Goal: Transaction & Acquisition: Purchase product/service

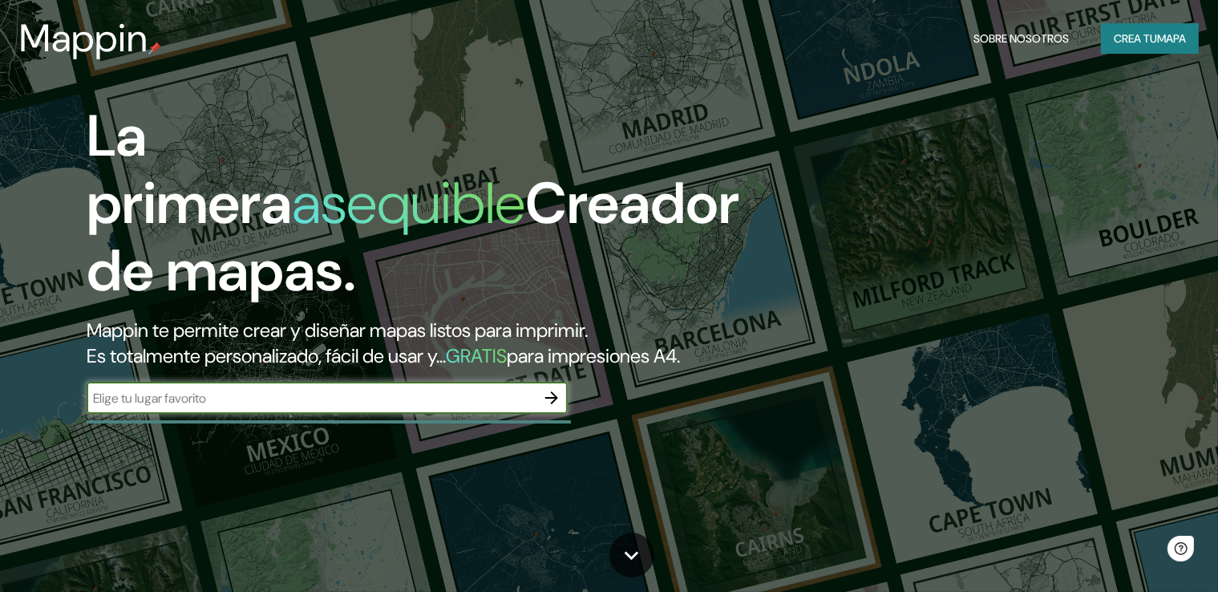
click at [1116, 41] on font "Crea tu" at bounding box center [1135, 38] width 43 height 14
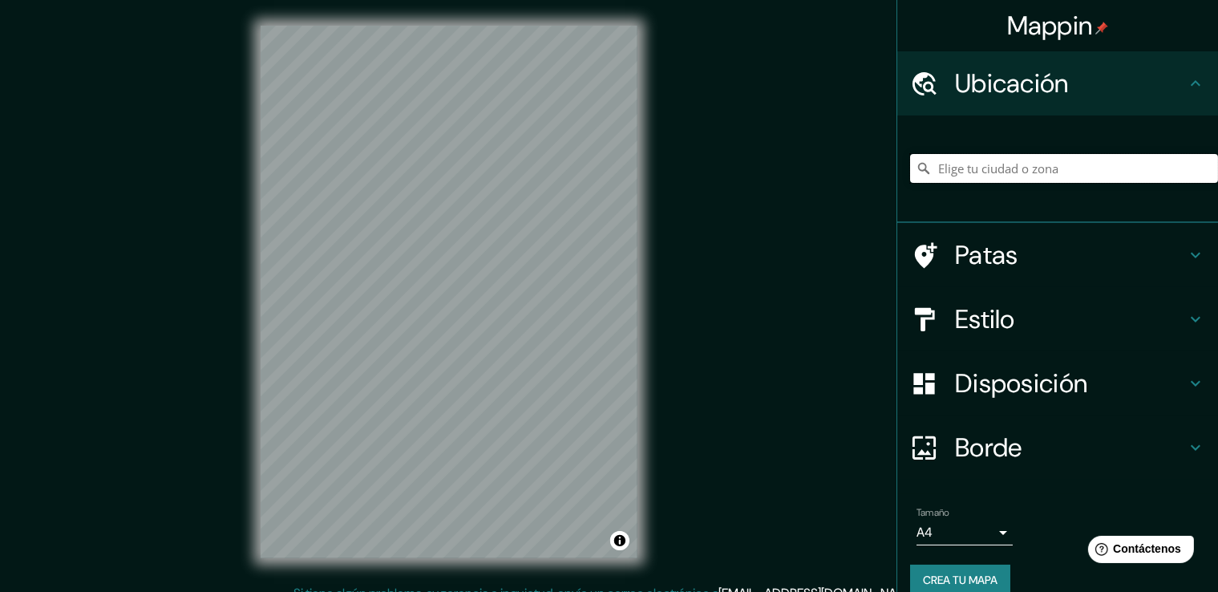
click at [1005, 167] on input "Elige tu ciudad o zona" at bounding box center [1064, 168] width 308 height 29
drag, startPoint x: 975, startPoint y: 177, endPoint x: 980, endPoint y: 161, distance: 16.7
click at [980, 161] on input "Elige tu ciudad o zona" at bounding box center [1064, 168] width 308 height 29
paste input "S3008DRJ, [PERSON_NAME] 8901-8999, S3008DRJ [GEOGRAPHIC_DATA][PERSON_NAME], [GE…"
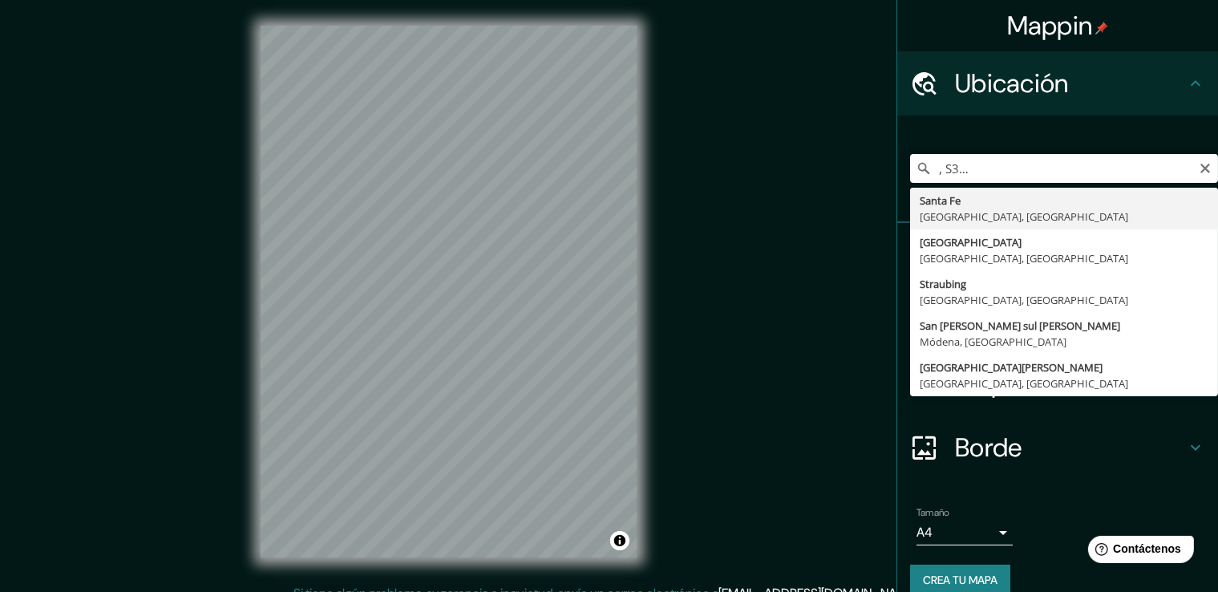
type input "[GEOGRAPHIC_DATA], [GEOGRAPHIC_DATA], [GEOGRAPHIC_DATA]"
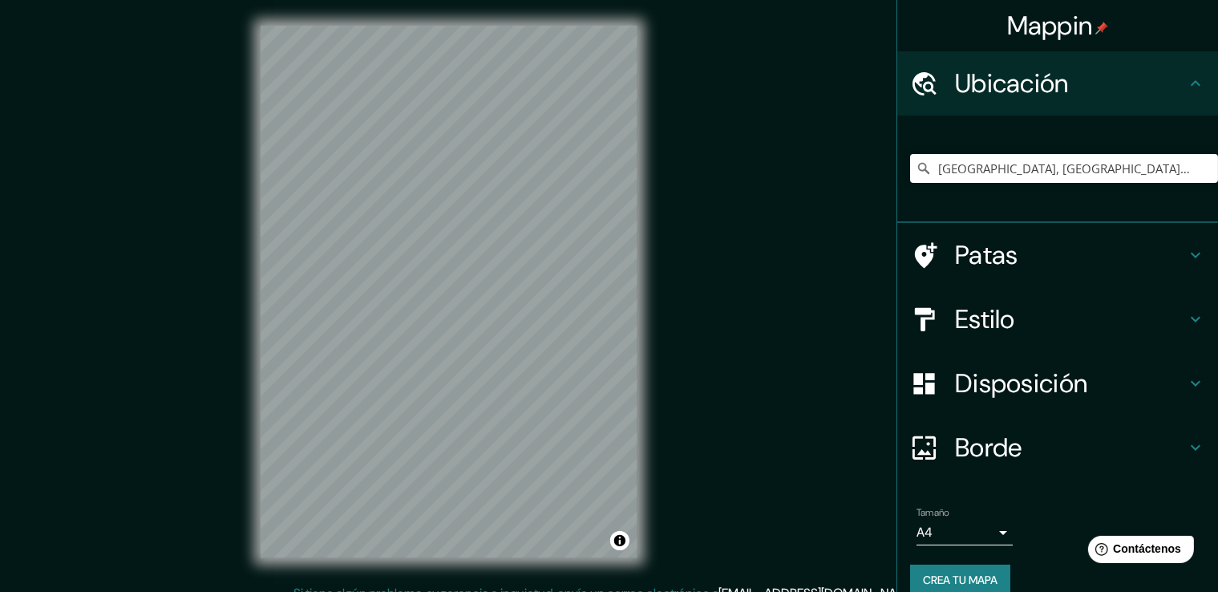
click at [1043, 315] on h4 "Estilo" at bounding box center [1070, 319] width 231 height 32
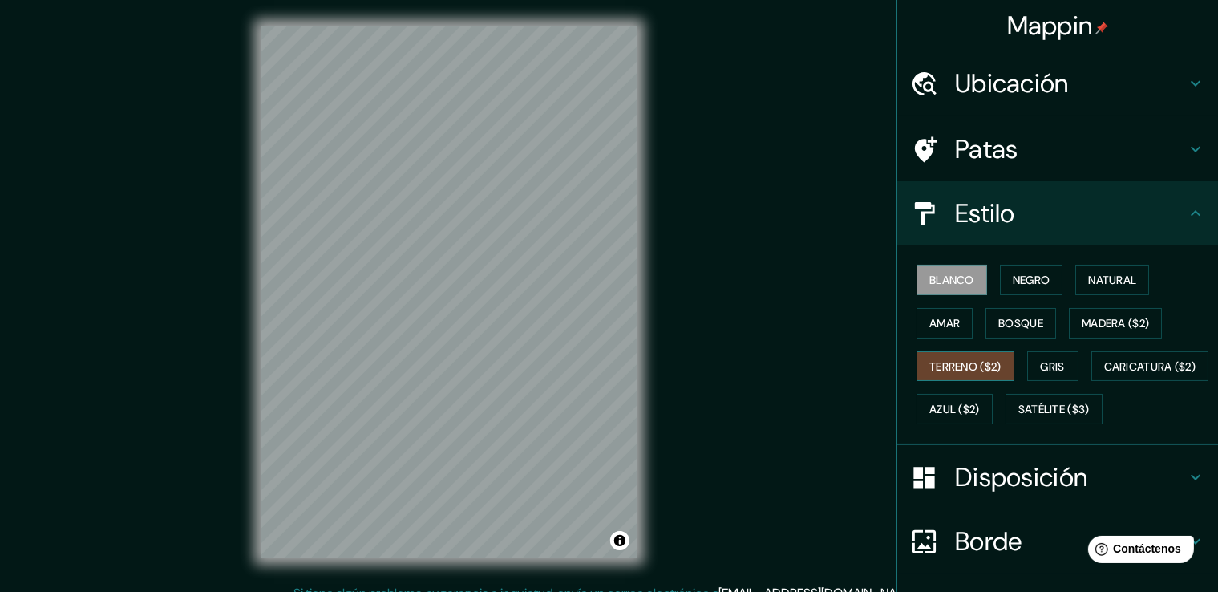
click at [974, 360] on font "Terreno ($2)" at bounding box center [965, 366] width 72 height 14
click at [1012, 328] on font "Bosque" at bounding box center [1020, 323] width 45 height 21
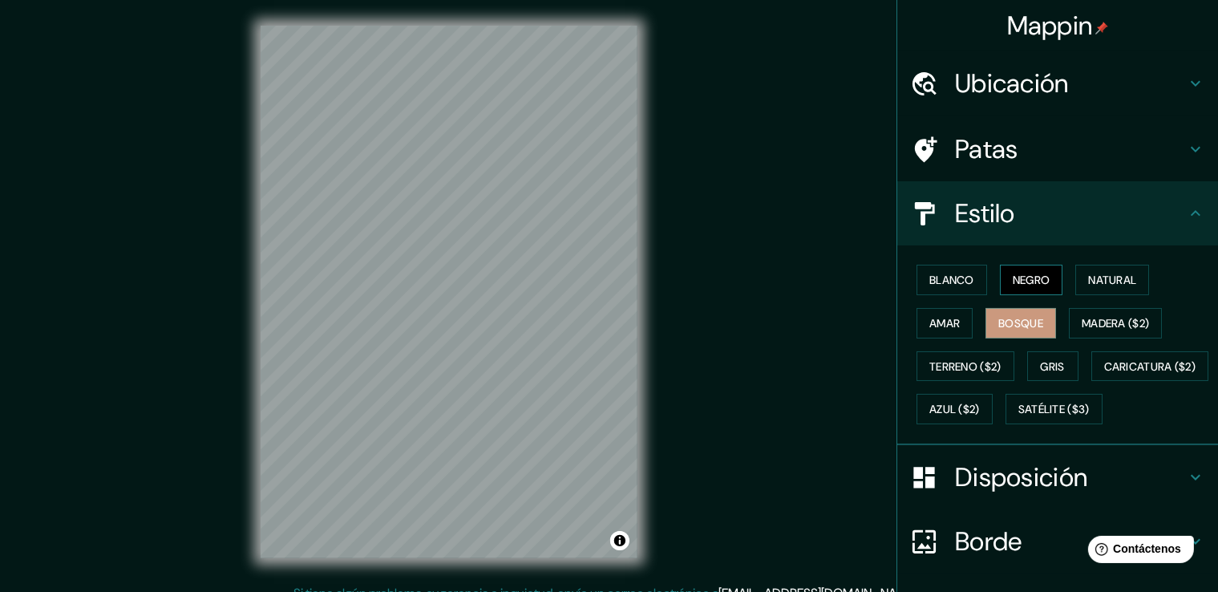
click at [1014, 282] on font "Negro" at bounding box center [1032, 280] width 38 height 14
click at [1104, 279] on font "Natural" at bounding box center [1112, 280] width 48 height 14
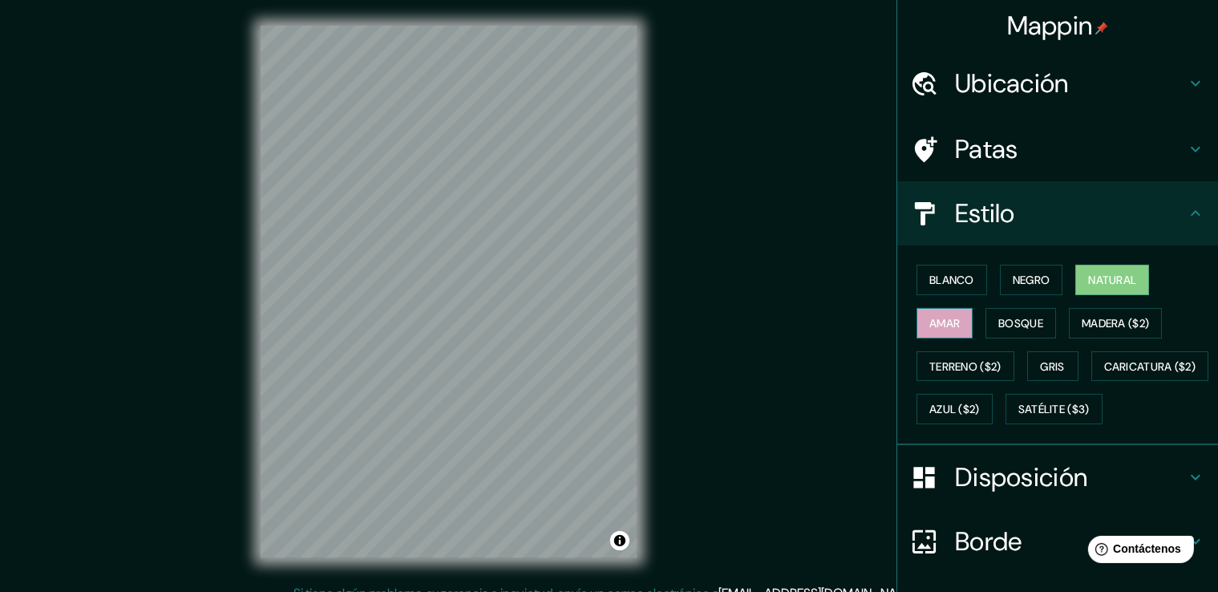
click at [953, 326] on button "Amar" at bounding box center [945, 323] width 56 height 30
click at [1120, 324] on font "Madera ($2)" at bounding box center [1115, 323] width 67 height 14
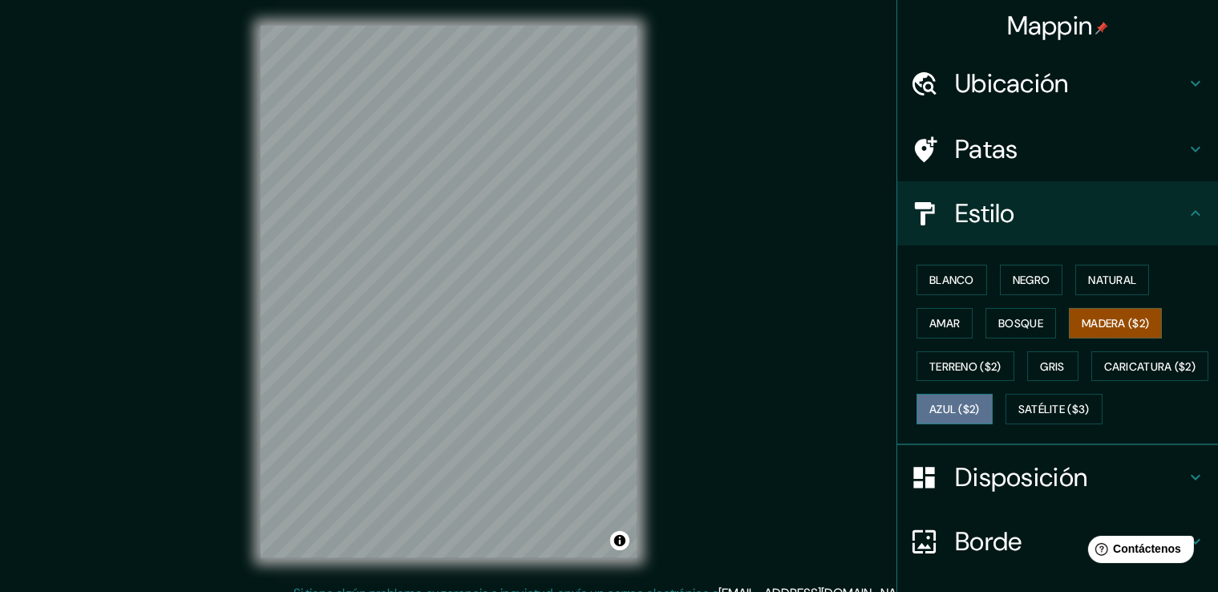
click at [980, 405] on font "Azul ($2)" at bounding box center [954, 410] width 51 height 14
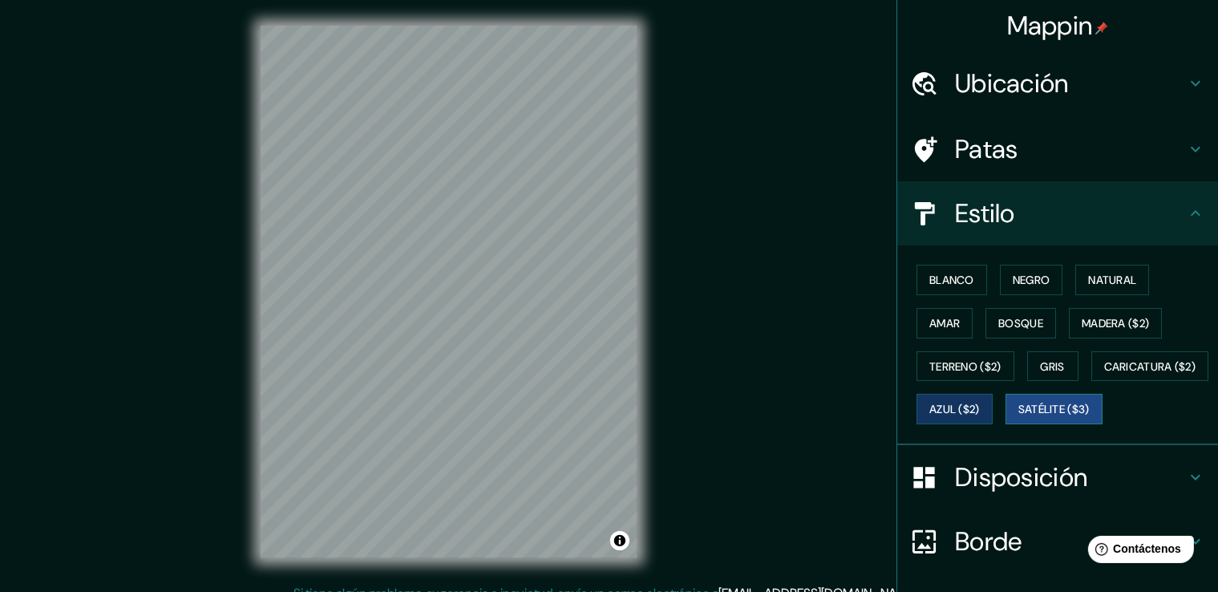
click at [1018, 417] on font "Satélite ($3)" at bounding box center [1053, 410] width 71 height 14
click at [1120, 328] on font "Madera ($2)" at bounding box center [1115, 323] width 67 height 14
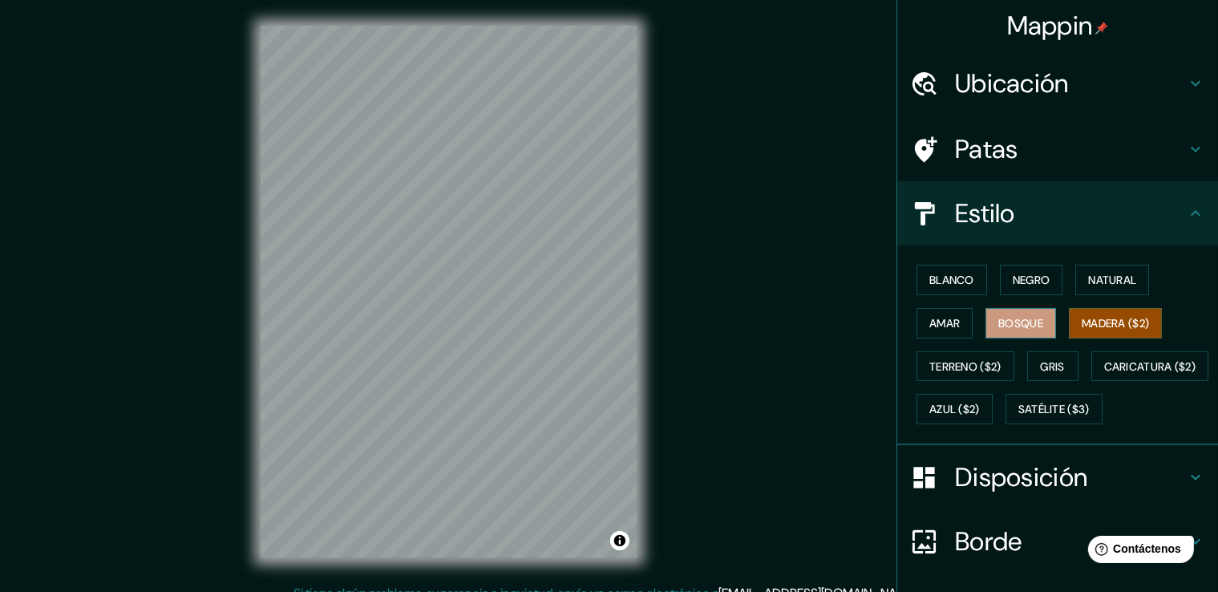
click at [1033, 309] on button "Bosque" at bounding box center [1021, 323] width 71 height 30
click at [1094, 146] on h4 "Patas" at bounding box center [1070, 149] width 231 height 32
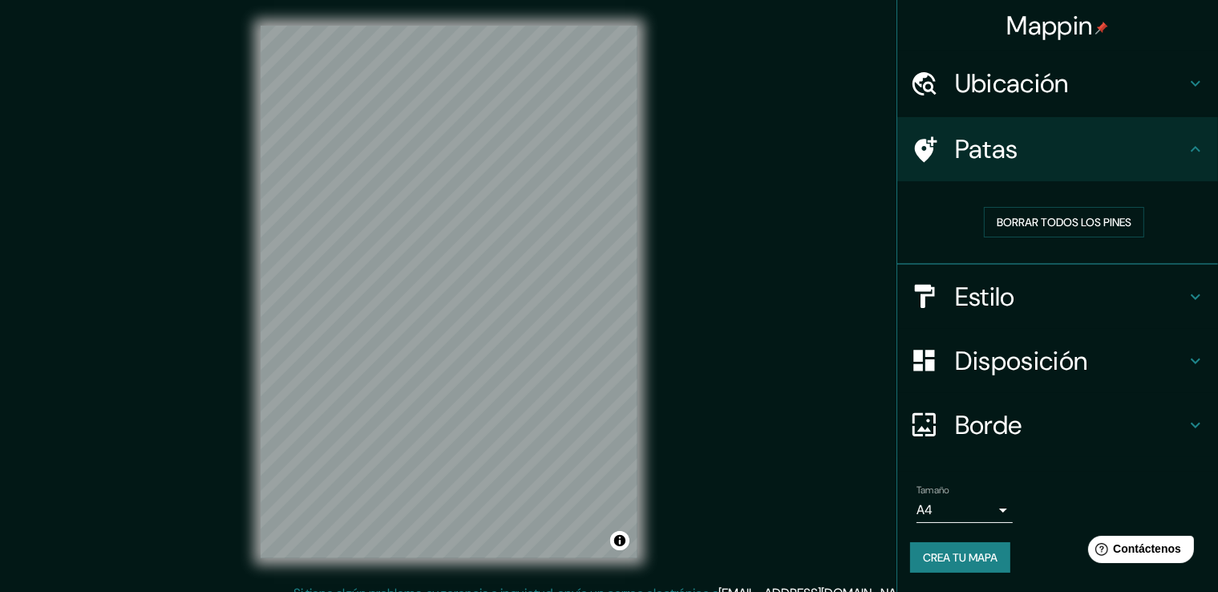
click at [1101, 137] on h4 "Patas" at bounding box center [1070, 149] width 231 height 32
click at [1126, 79] on h4 "Ubicación" at bounding box center [1070, 83] width 231 height 32
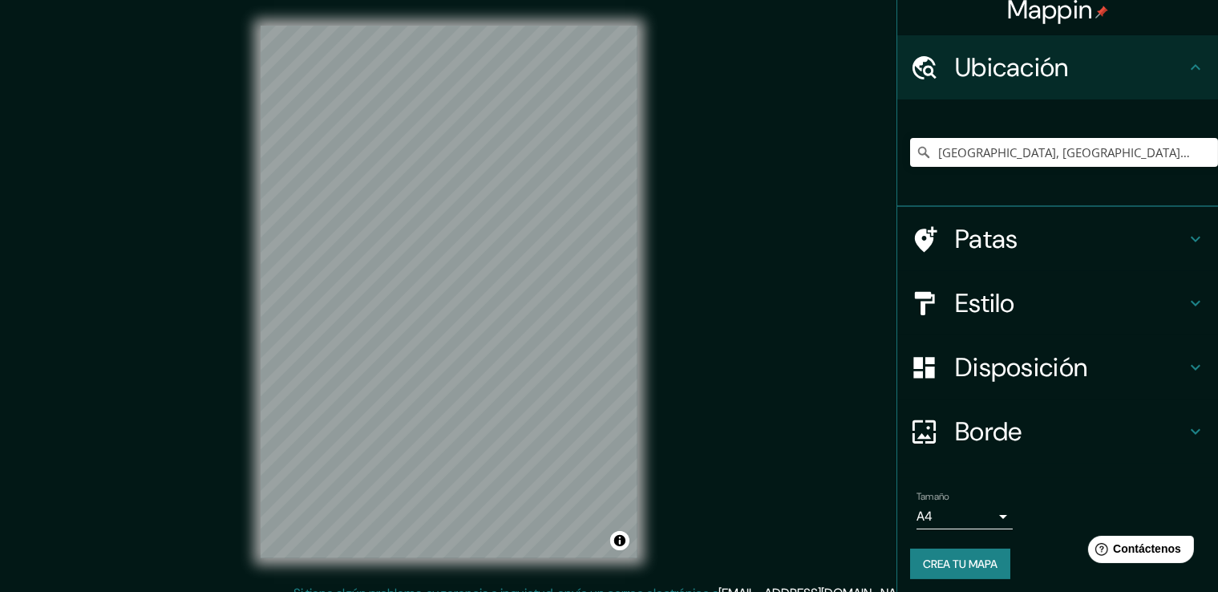
scroll to position [22, 0]
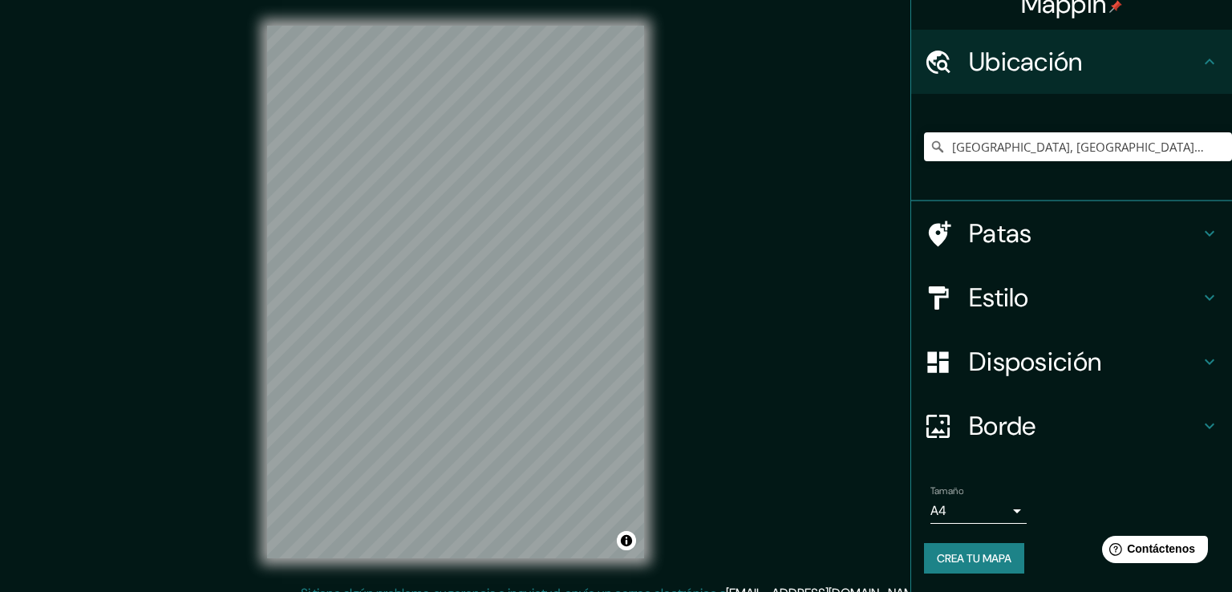
click at [968, 504] on body "Mappin Ubicación [GEOGRAPHIC_DATA], [GEOGRAPHIC_DATA], [GEOGRAPHIC_DATA] Patas …" at bounding box center [616, 296] width 1232 height 592
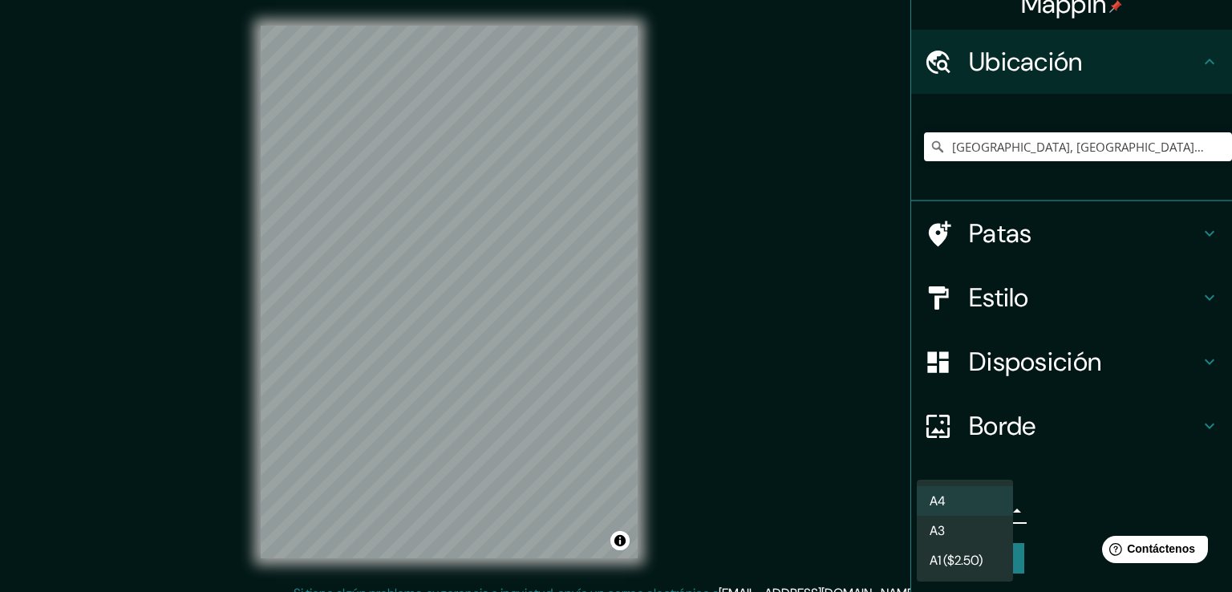
click at [969, 528] on li "A3" at bounding box center [965, 531] width 96 height 30
type input "a4"
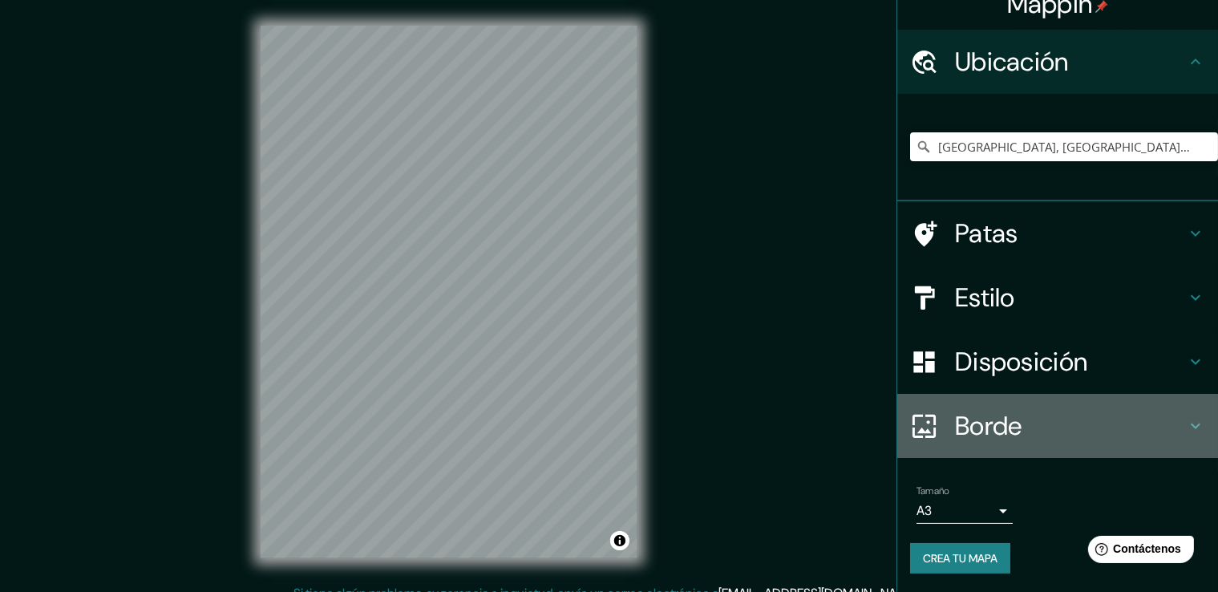
click at [998, 443] on div "Borde" at bounding box center [1057, 426] width 321 height 64
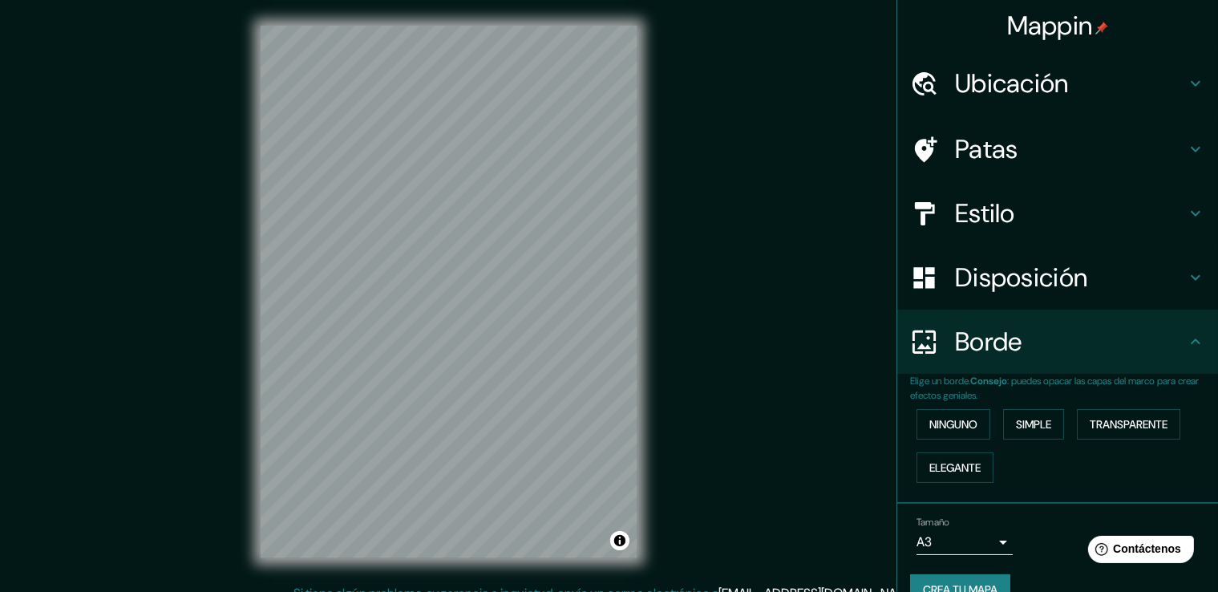
click at [1069, 294] on div "Disposición" at bounding box center [1057, 277] width 321 height 64
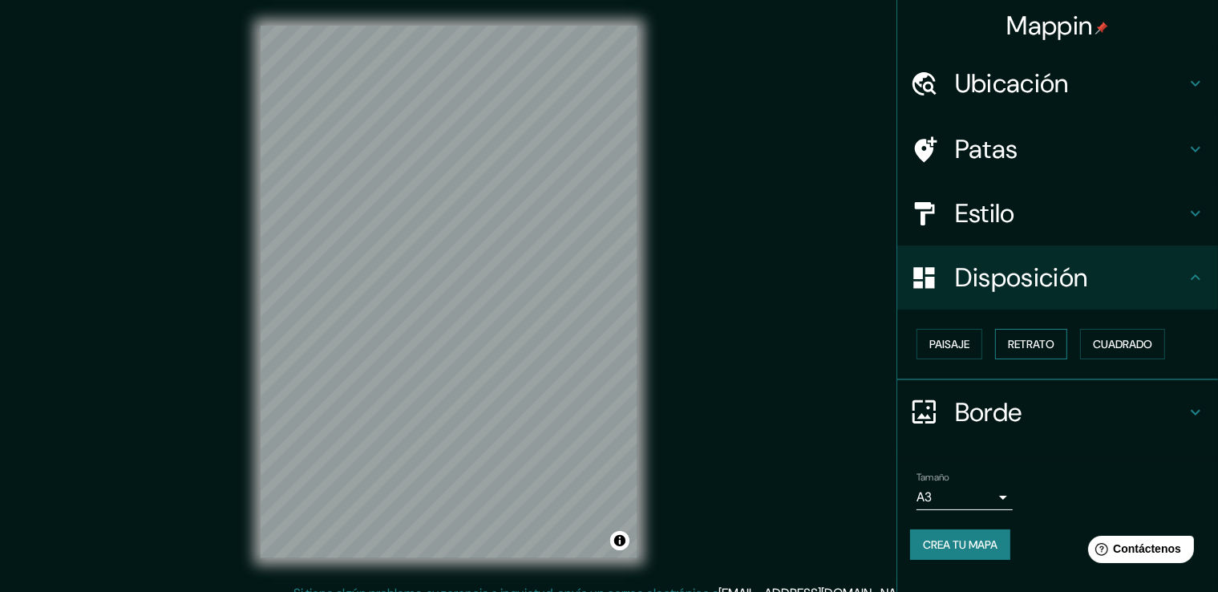
click at [1027, 340] on font "Retrato" at bounding box center [1031, 344] width 47 height 14
click at [955, 351] on font "Paisaje" at bounding box center [949, 344] width 40 height 21
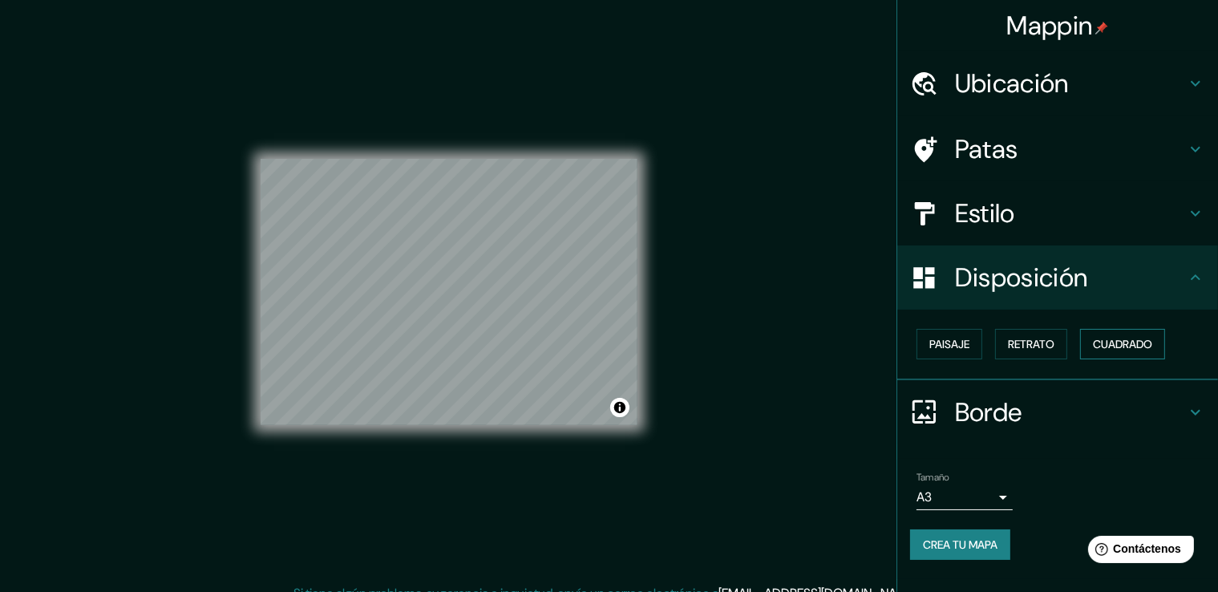
click at [1110, 343] on font "Cuadrado" at bounding box center [1122, 344] width 59 height 14
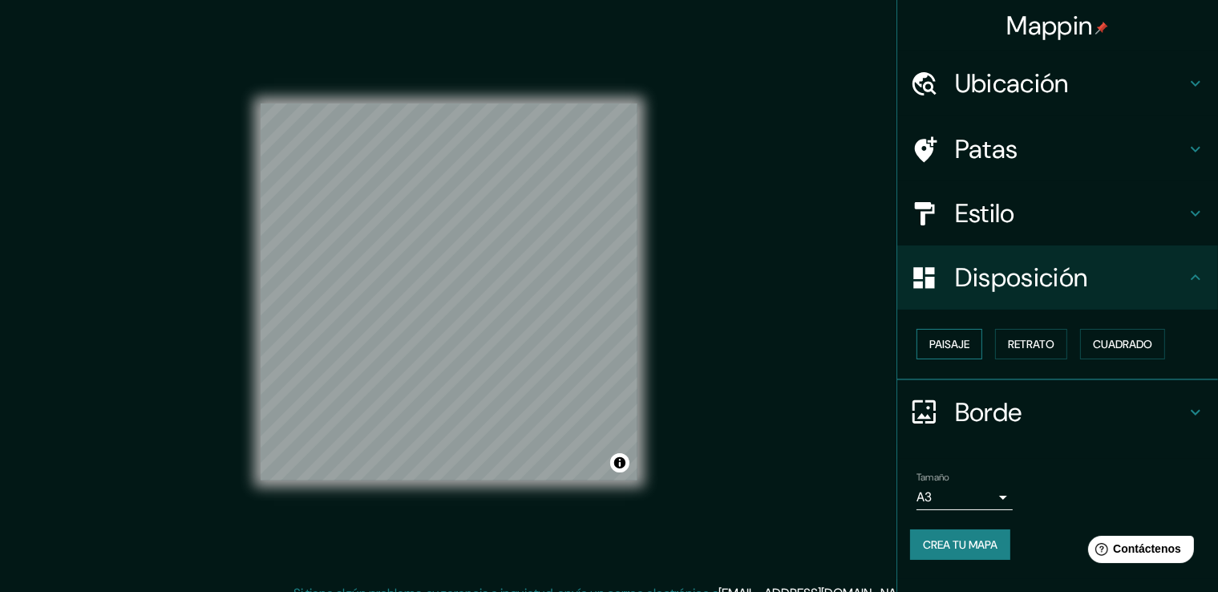
click at [954, 346] on font "Paisaje" at bounding box center [949, 344] width 40 height 14
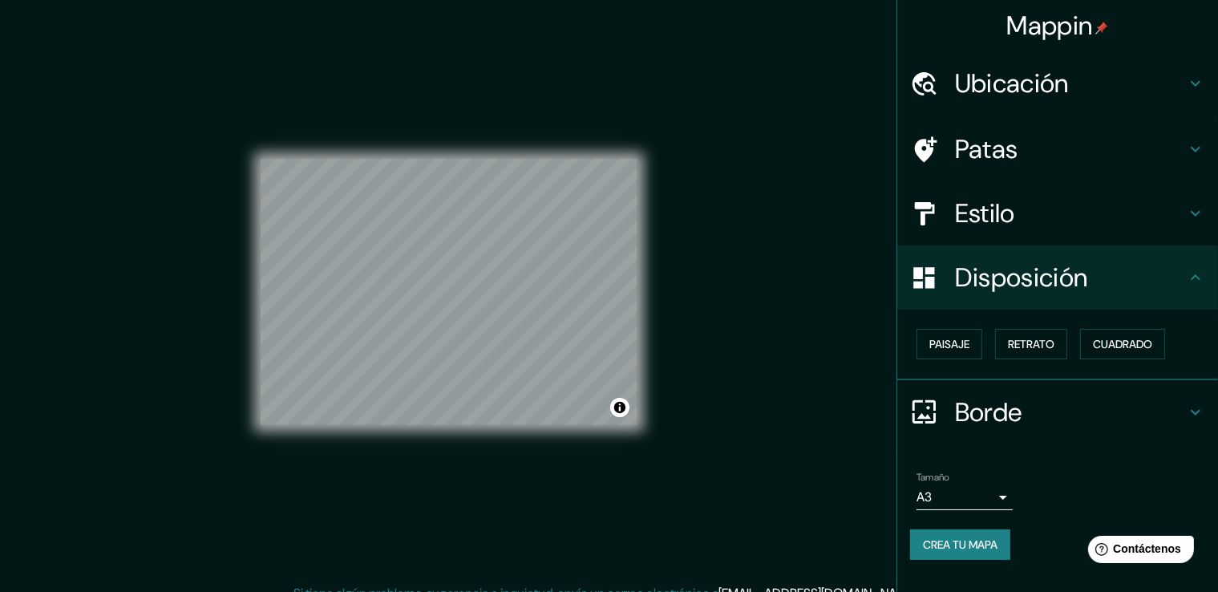
click at [1136, 280] on h4 "Disposición" at bounding box center [1070, 277] width 231 height 32
click at [1133, 280] on h4 "Disposición" at bounding box center [1070, 277] width 231 height 32
click at [1048, 334] on font "Retrato" at bounding box center [1031, 344] width 47 height 21
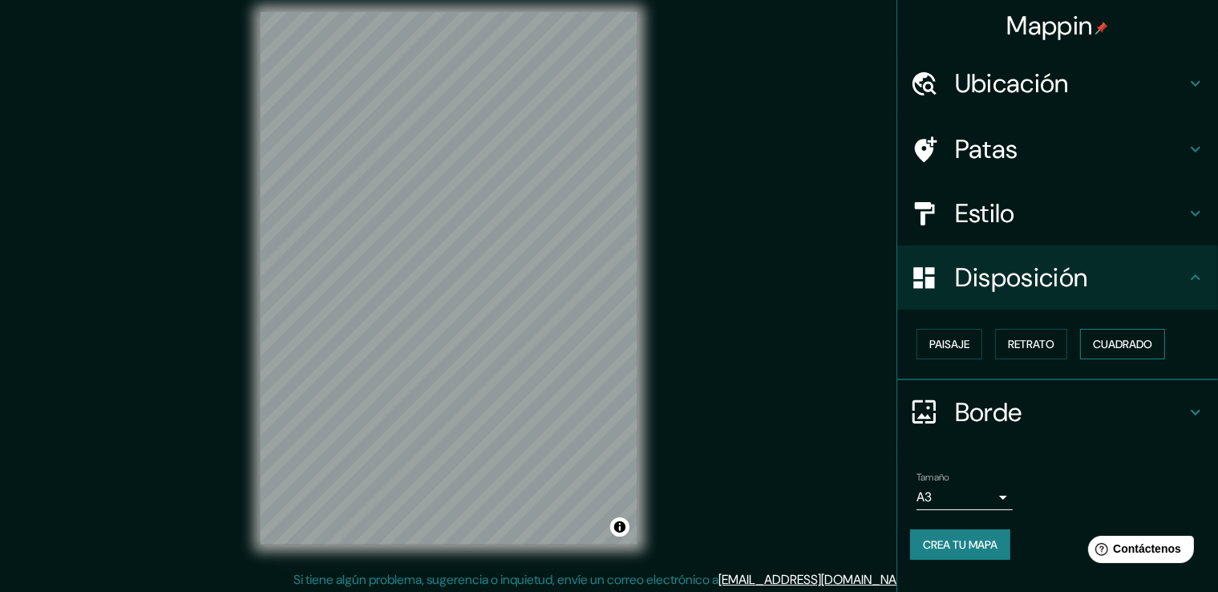
scroll to position [18, 0]
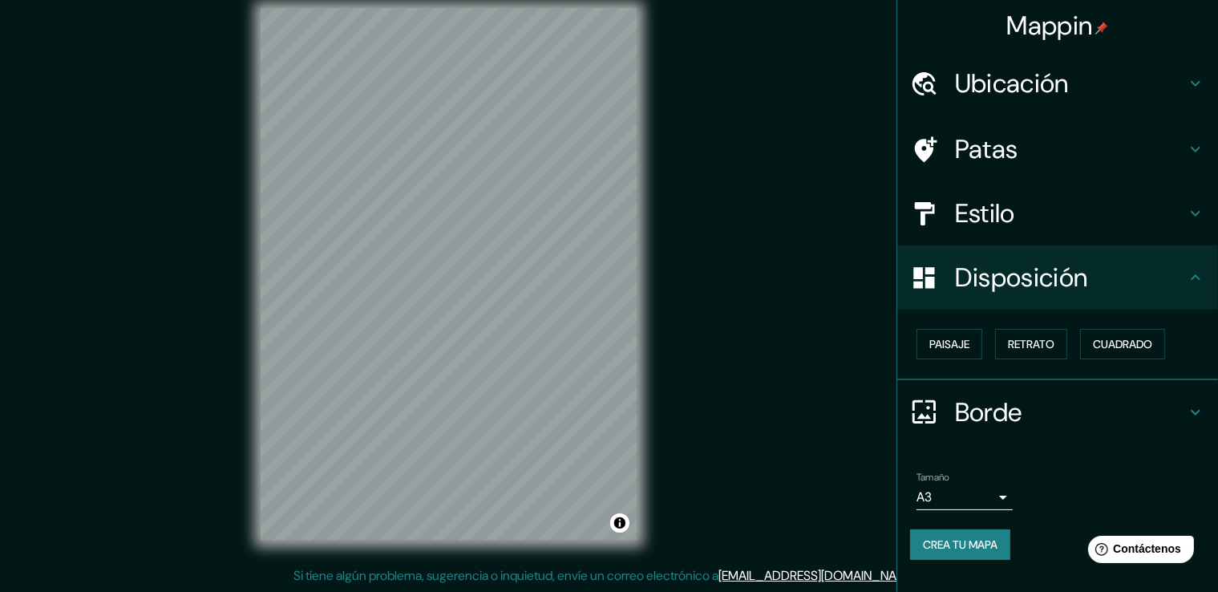
click at [982, 552] on font "Crea tu mapa" at bounding box center [960, 544] width 75 height 21
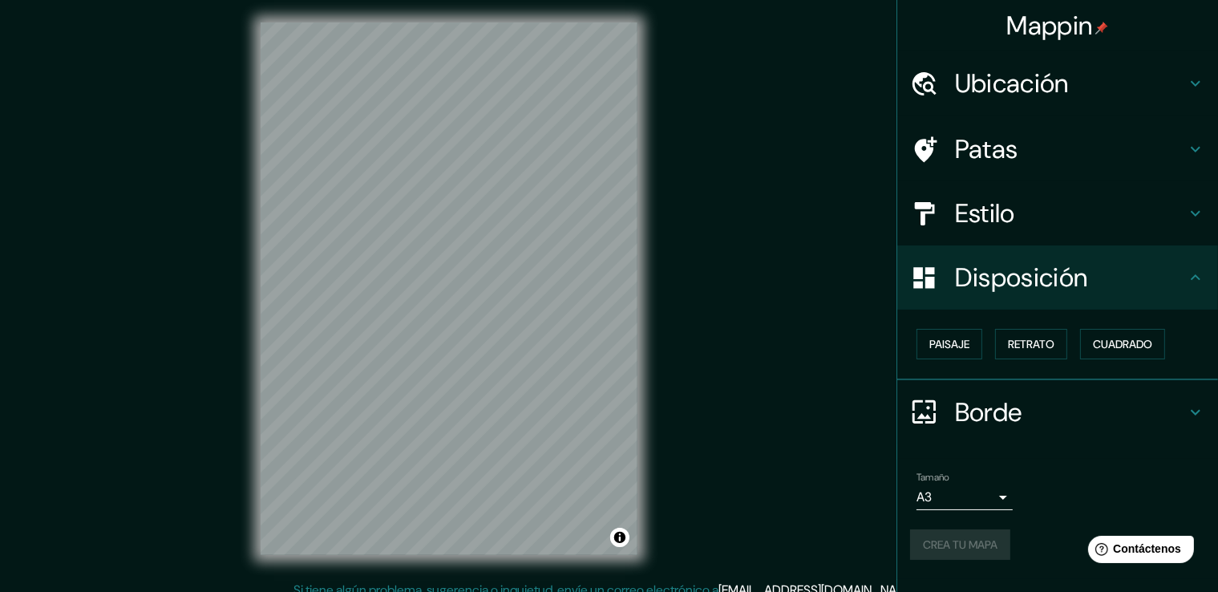
scroll to position [0, 0]
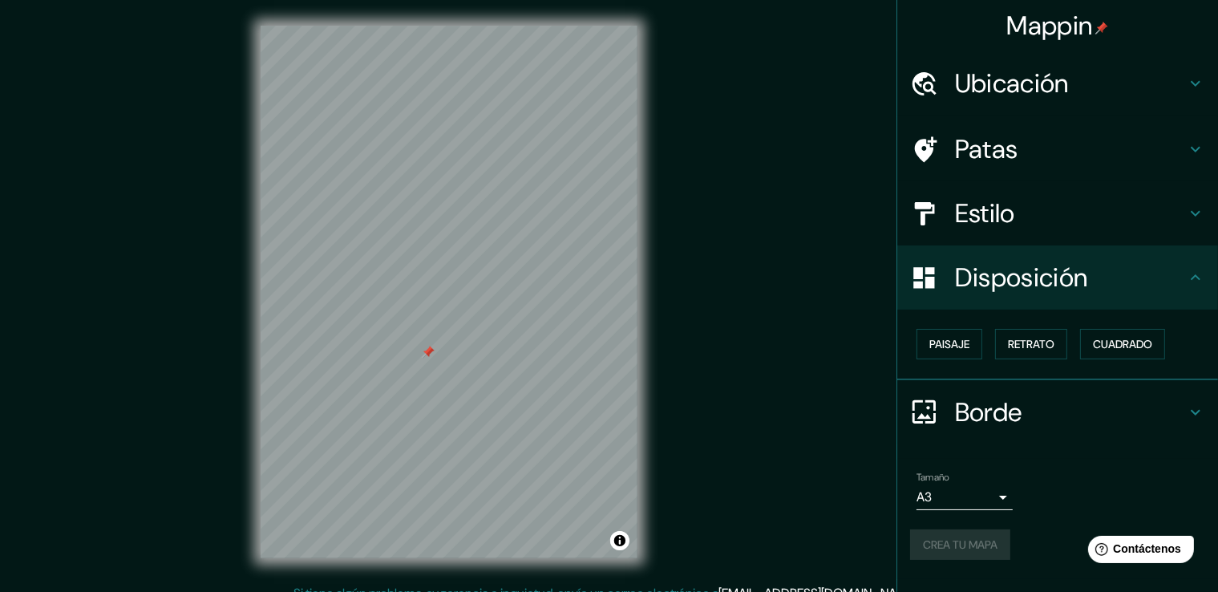
click at [1058, 76] on font "Ubicación" at bounding box center [1012, 84] width 114 height 34
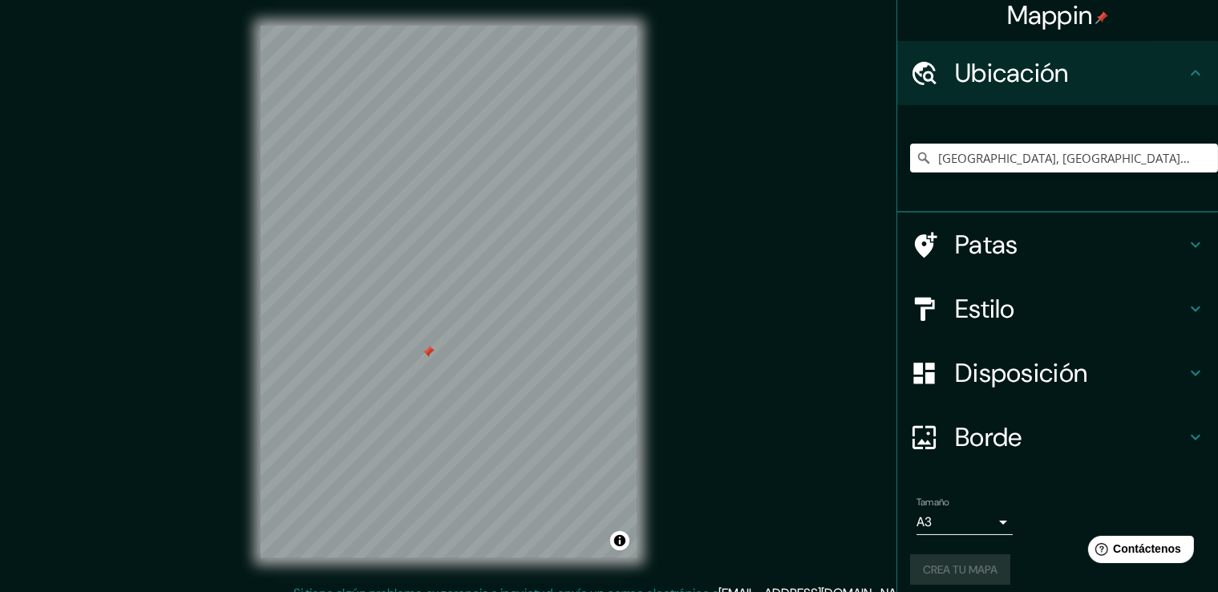
scroll to position [22, 0]
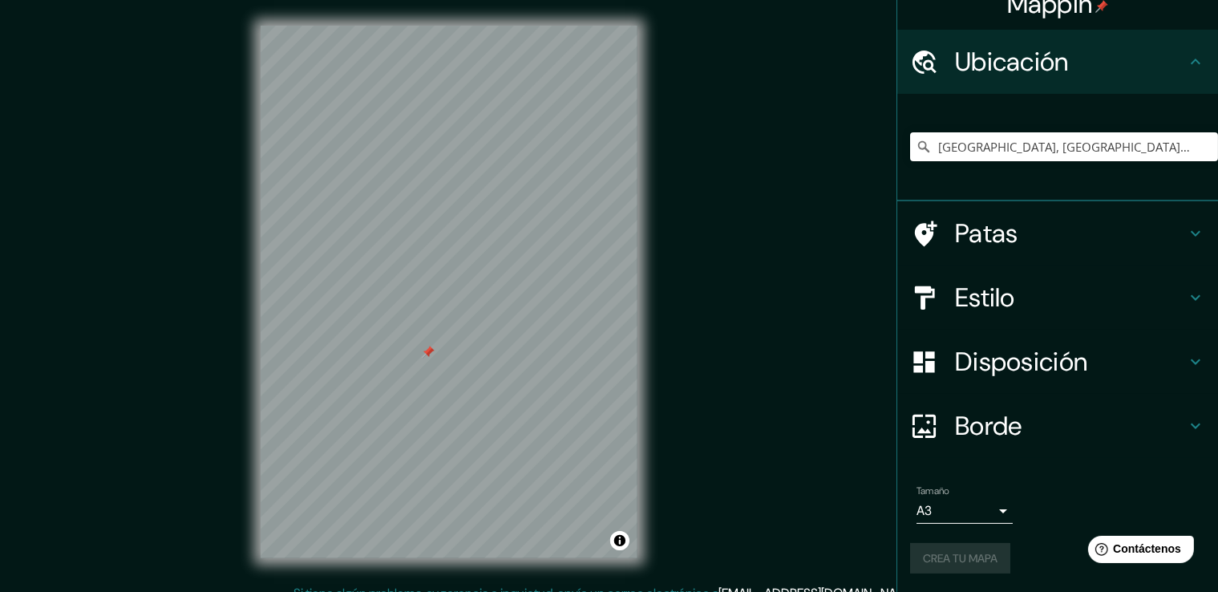
click at [966, 575] on div "Tamaño A3 a4 Crea tu mapa" at bounding box center [1057, 532] width 295 height 107
click at [1017, 436] on h4 "Borde" at bounding box center [1070, 426] width 231 height 32
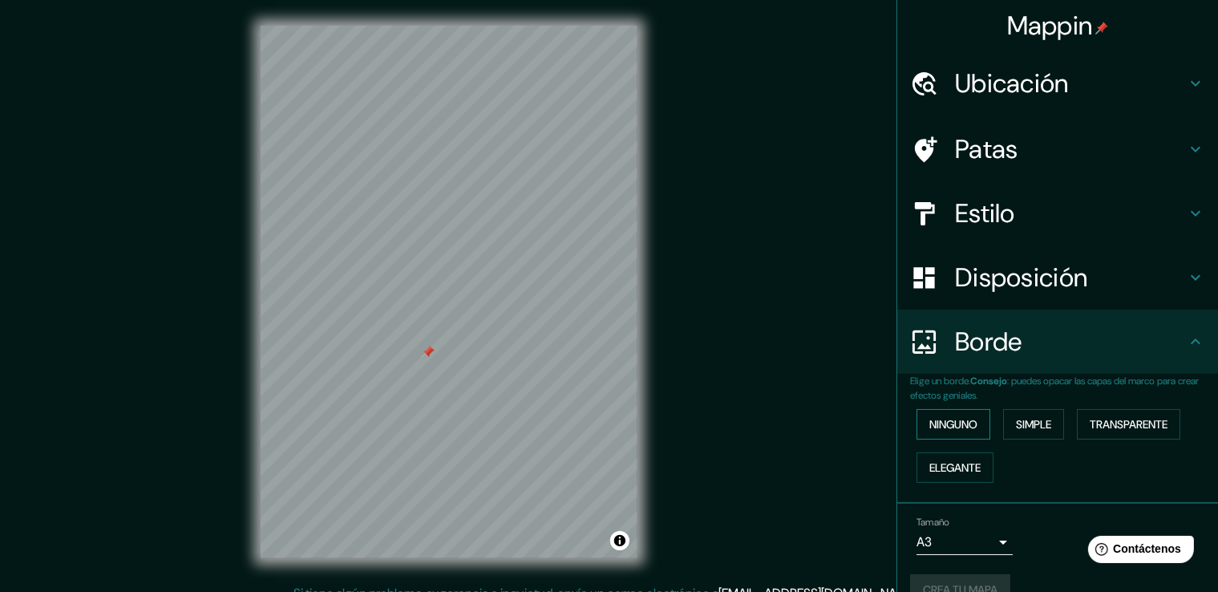
click at [959, 427] on font "Ninguno" at bounding box center [953, 424] width 48 height 14
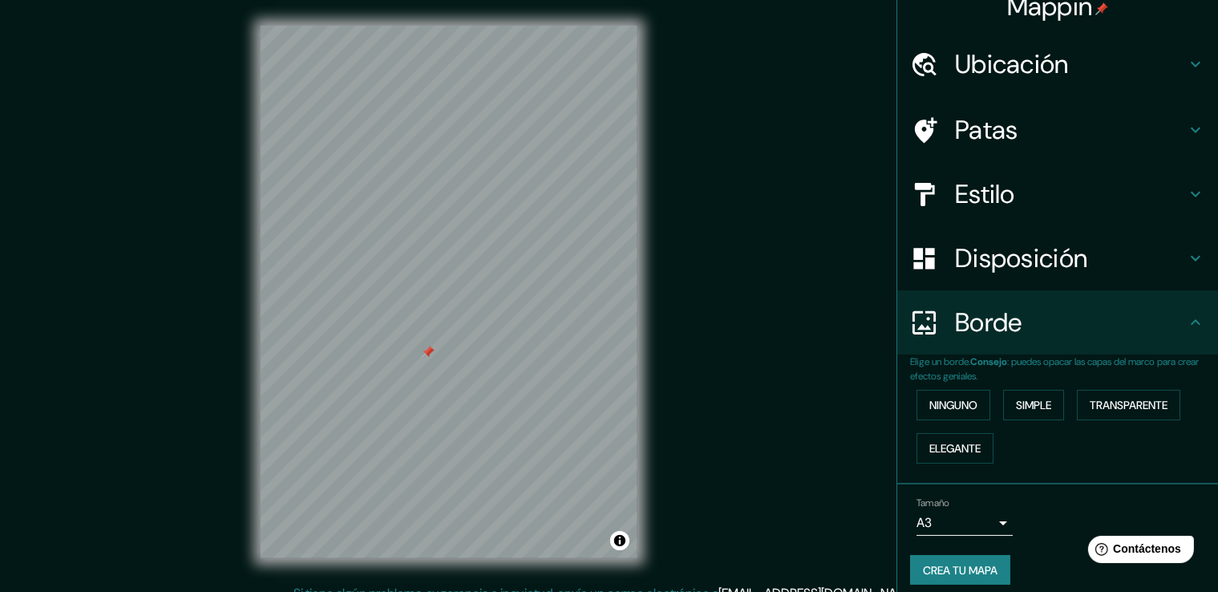
scroll to position [30, 0]
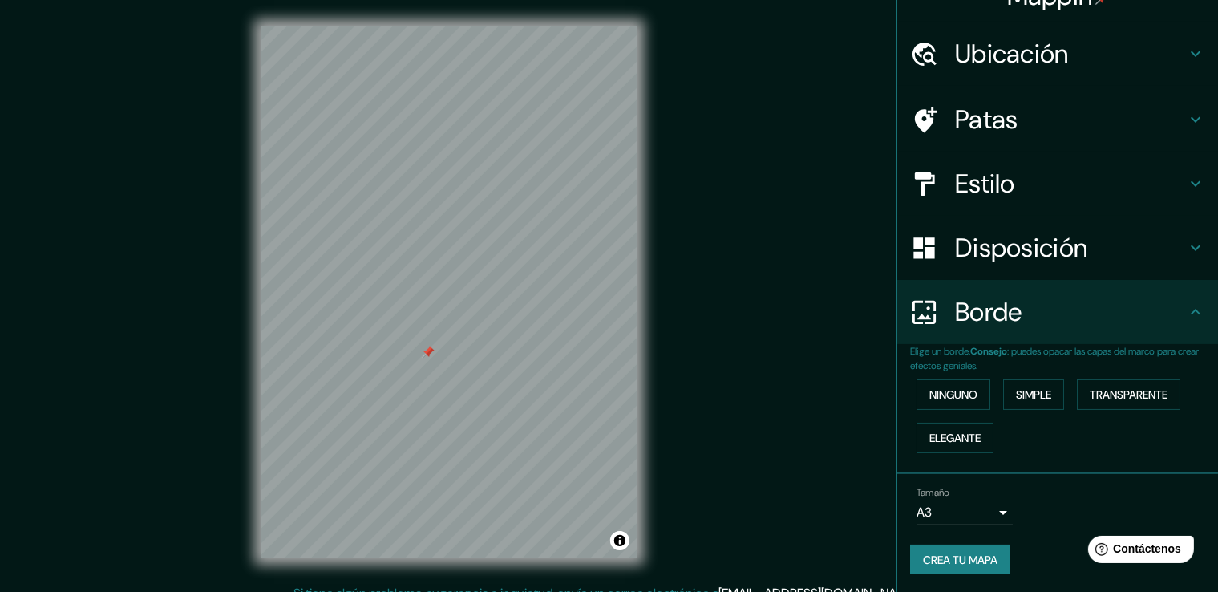
click at [945, 556] on font "Crea tu mapa" at bounding box center [960, 560] width 75 height 14
click at [431, 357] on div at bounding box center [428, 352] width 13 height 13
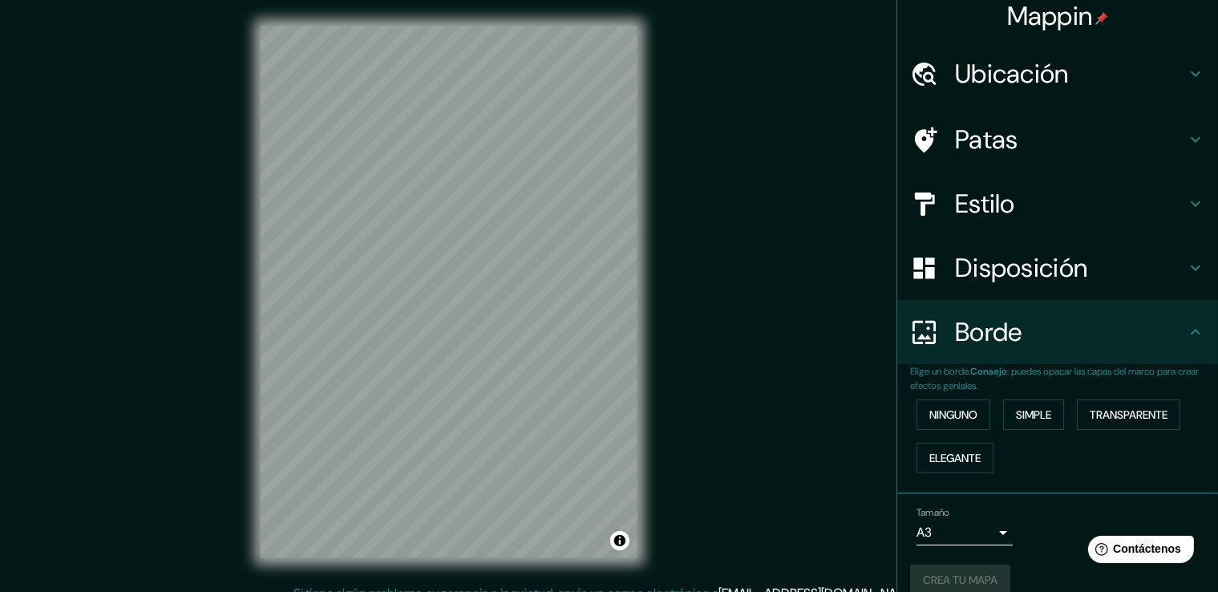
scroll to position [0, 0]
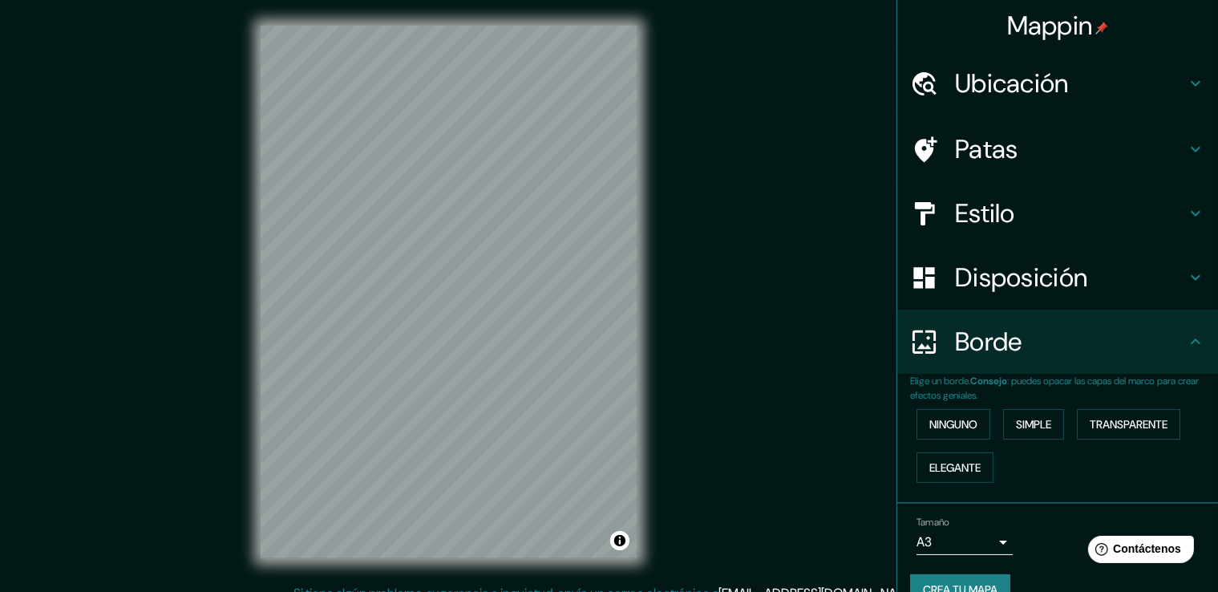
click at [673, 375] on div "Mappin Ubicación [GEOGRAPHIC_DATA], [GEOGRAPHIC_DATA], [GEOGRAPHIC_DATA] Patas …" at bounding box center [609, 304] width 1218 height 609
click at [761, 297] on div "Mappin Ubicación [GEOGRAPHIC_DATA], [GEOGRAPHIC_DATA], [GEOGRAPHIC_DATA] Patas …" at bounding box center [609, 304] width 1218 height 609
click at [346, 421] on div "Mappin Ubicación [GEOGRAPHIC_DATA], [GEOGRAPHIC_DATA], [GEOGRAPHIC_DATA] Patas …" at bounding box center [609, 304] width 1218 height 609
